Goal: Transaction & Acquisition: Purchase product/service

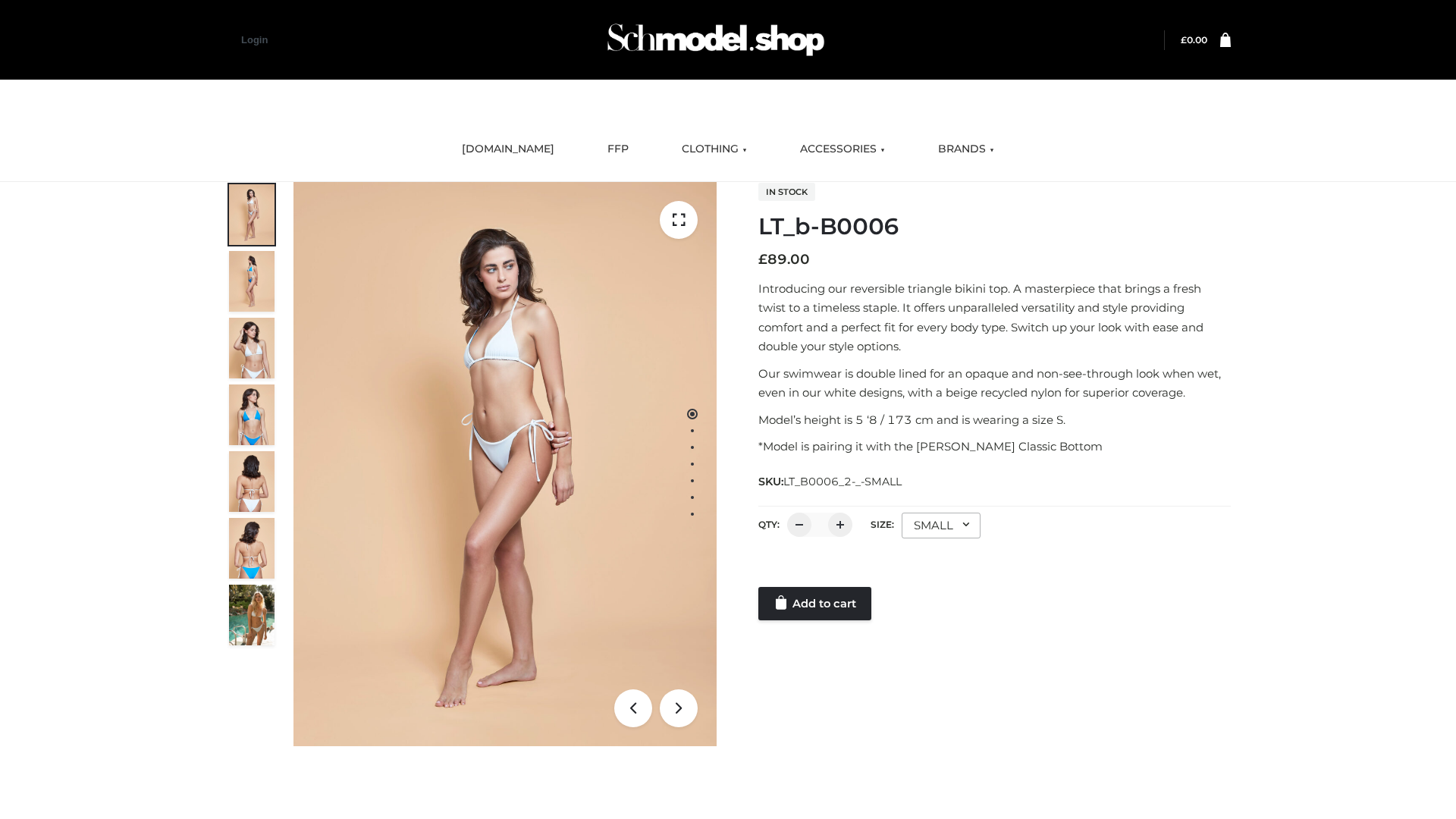
click at [816, 604] on link "Add to cart" at bounding box center [814, 603] width 113 height 34
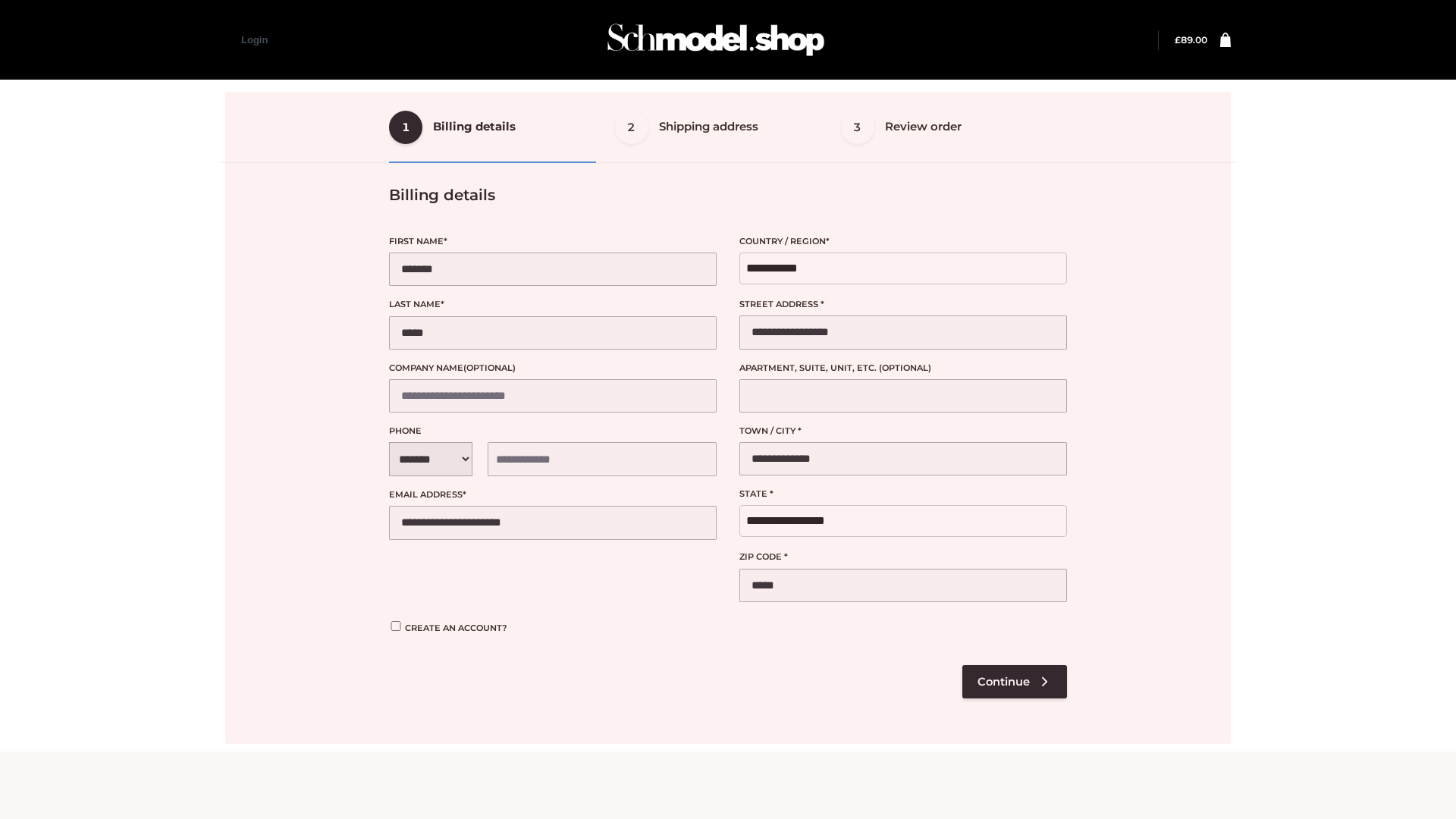
select select "**"
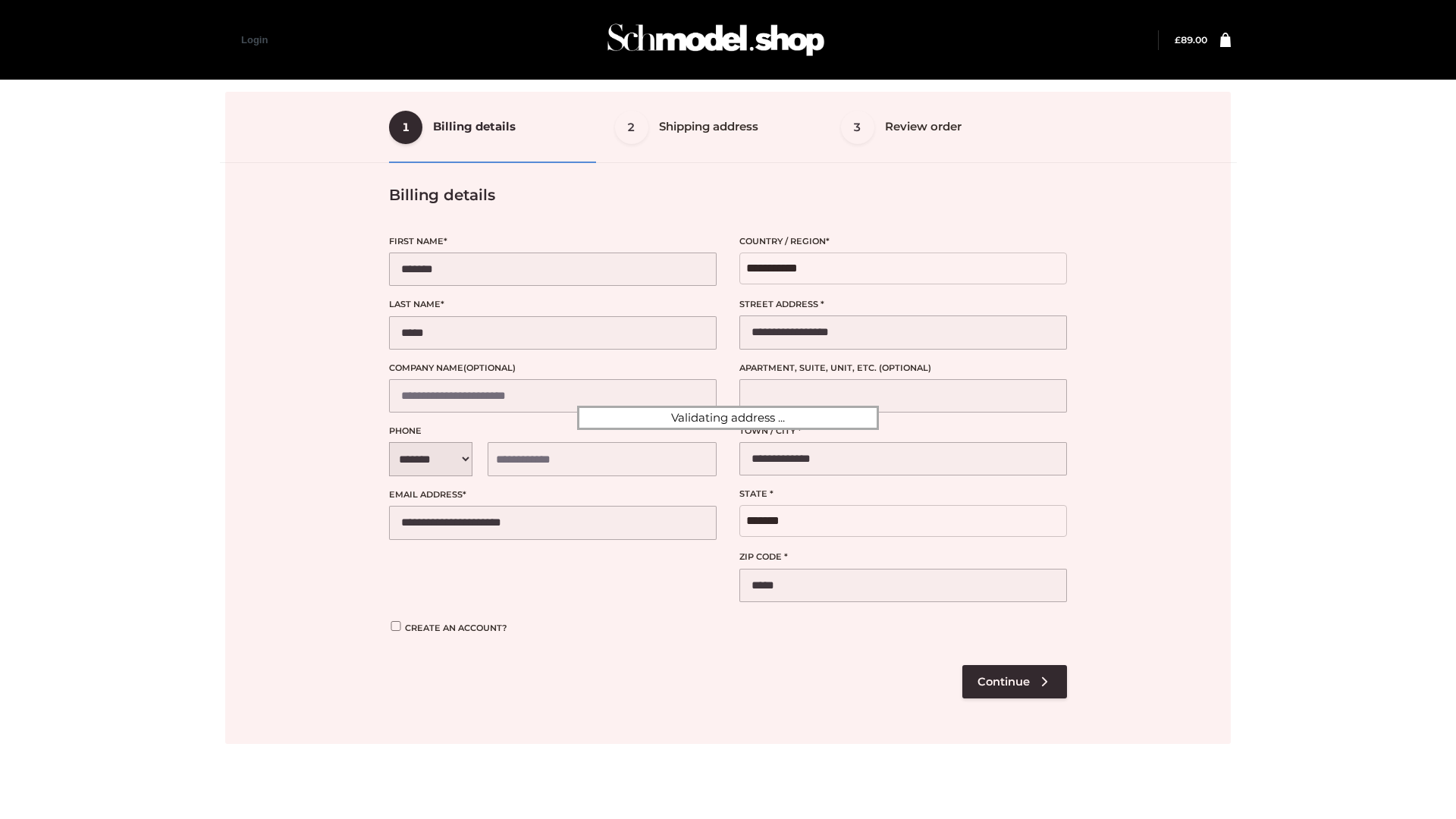
click at [1014, 681] on div at bounding box center [728, 417] width 1006 height 652
